Goal: Transaction & Acquisition: Purchase product/service

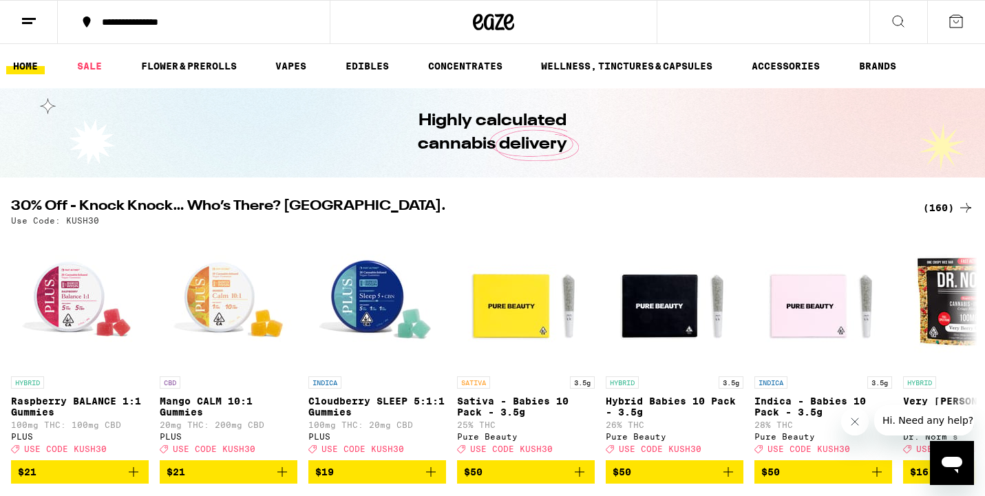
click at [947, 207] on div "(160)" at bounding box center [948, 208] width 51 height 17
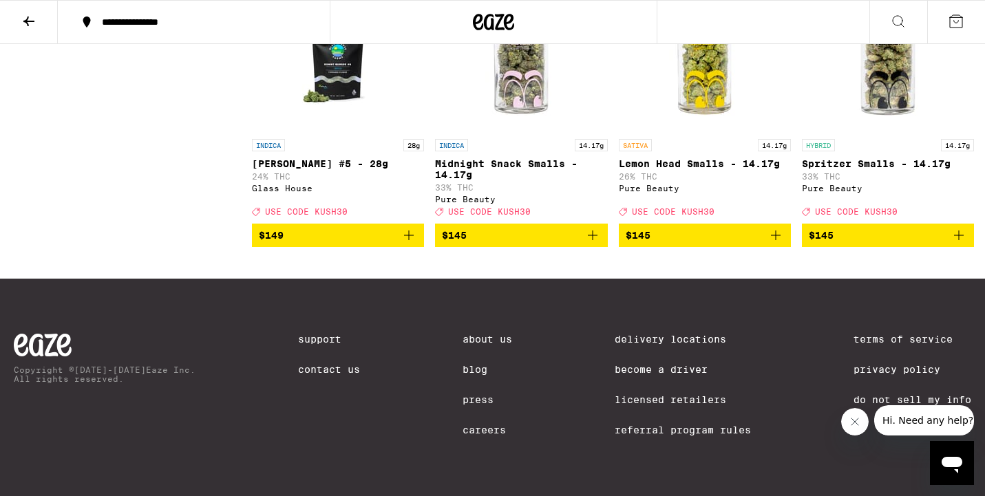
scroll to position [10748, 0]
